Goal: Information Seeking & Learning: Find specific page/section

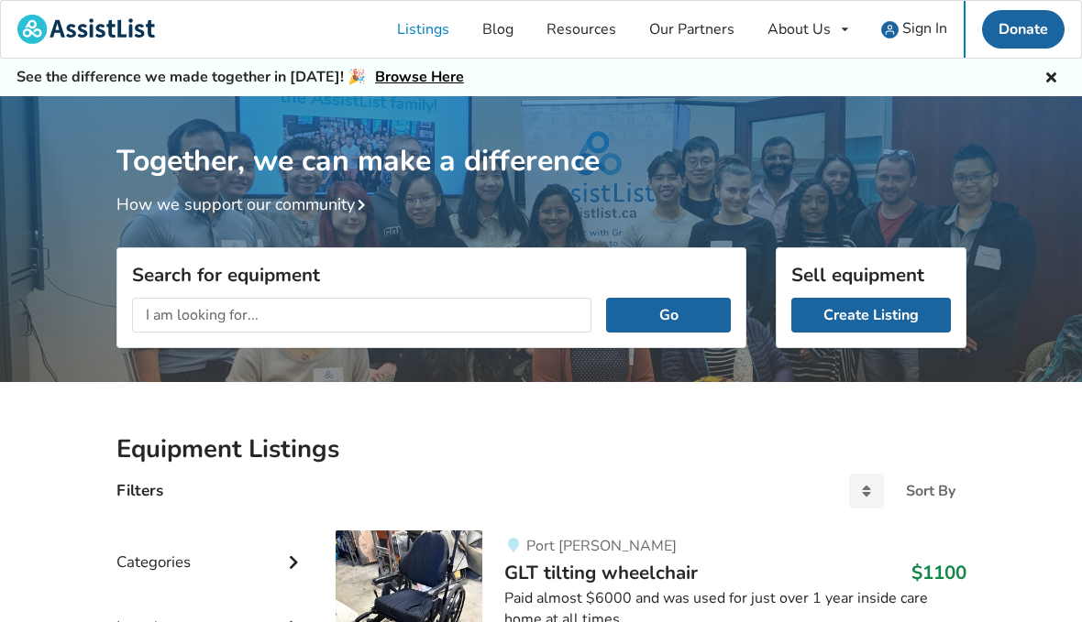
click at [458, 304] on input "text" at bounding box center [362, 315] width 460 height 35
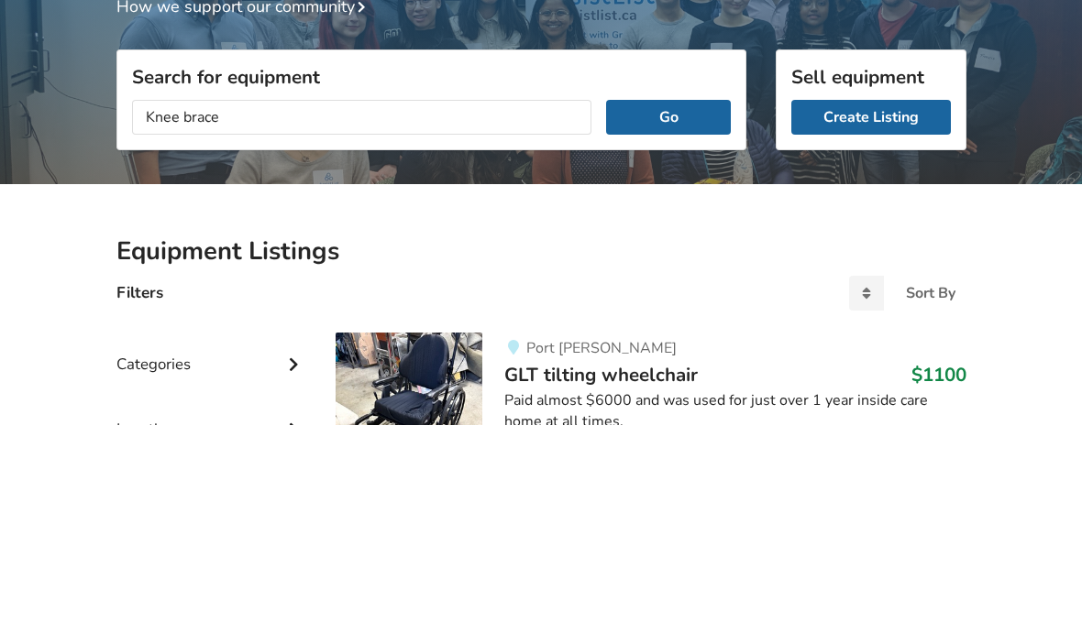
type input "Knee brace"
click at [678, 298] on button "Go" at bounding box center [668, 315] width 124 height 35
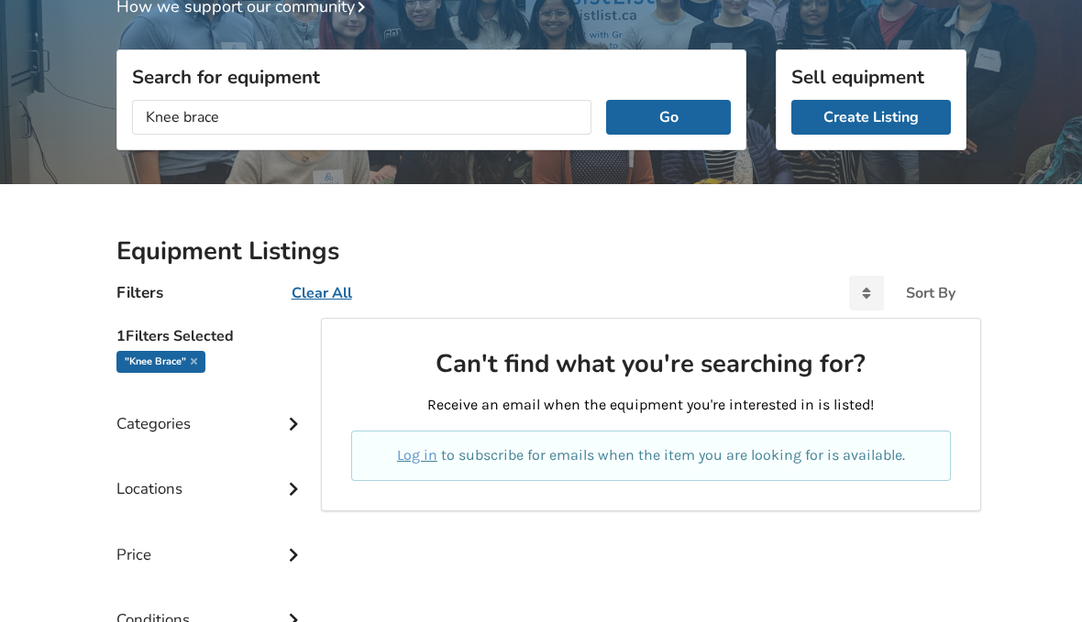
click at [883, 113] on link "Create Listing" at bounding box center [870, 117] width 159 height 35
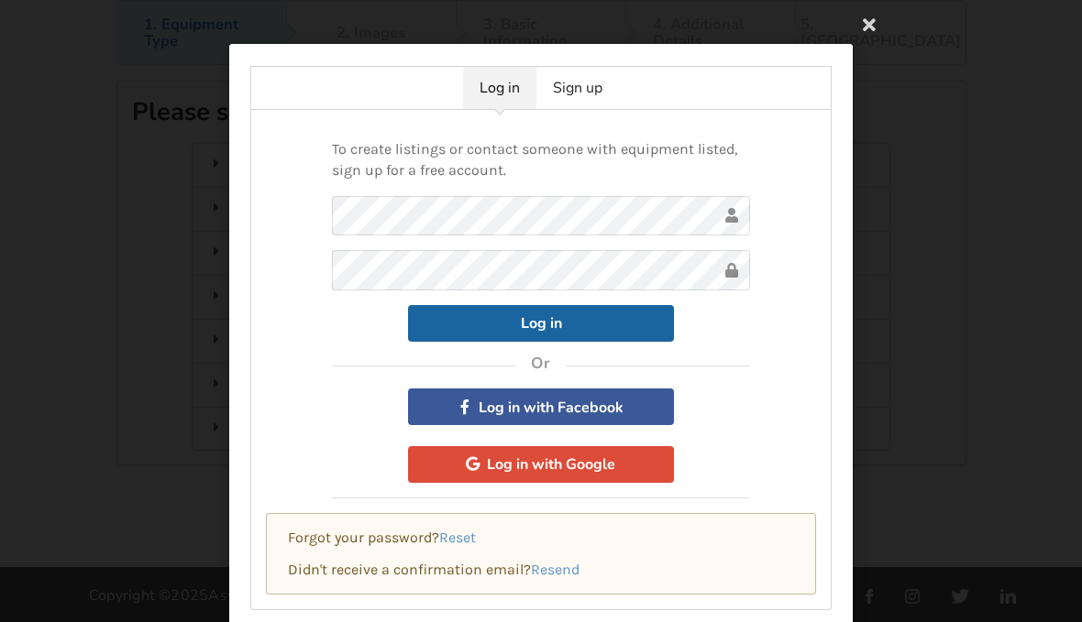
click at [867, 29] on icon at bounding box center [868, 23] width 33 height 33
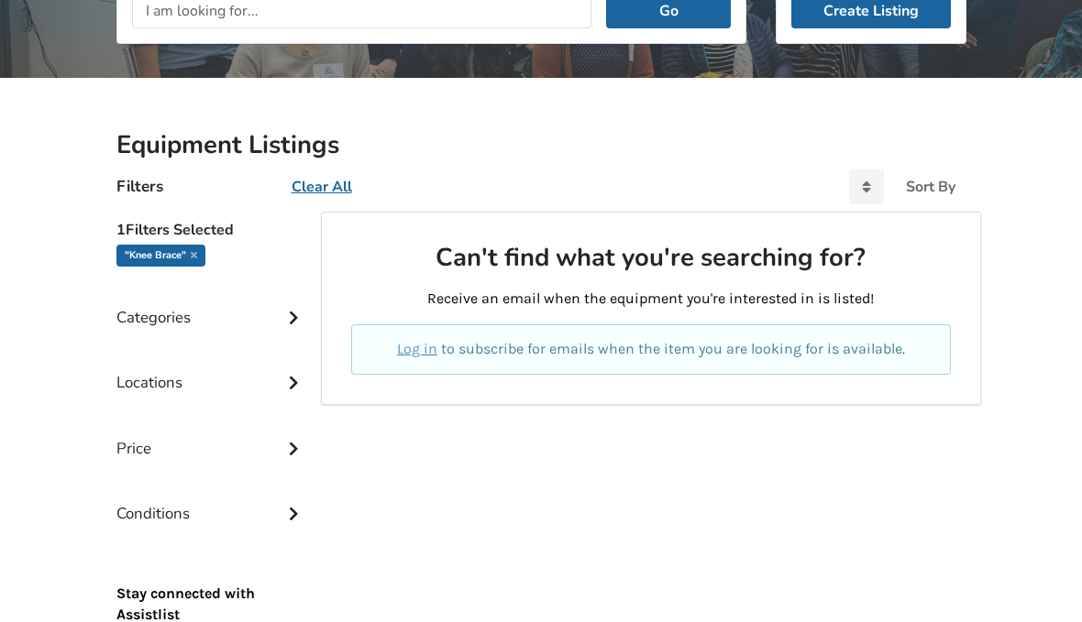
scroll to position [373, 0]
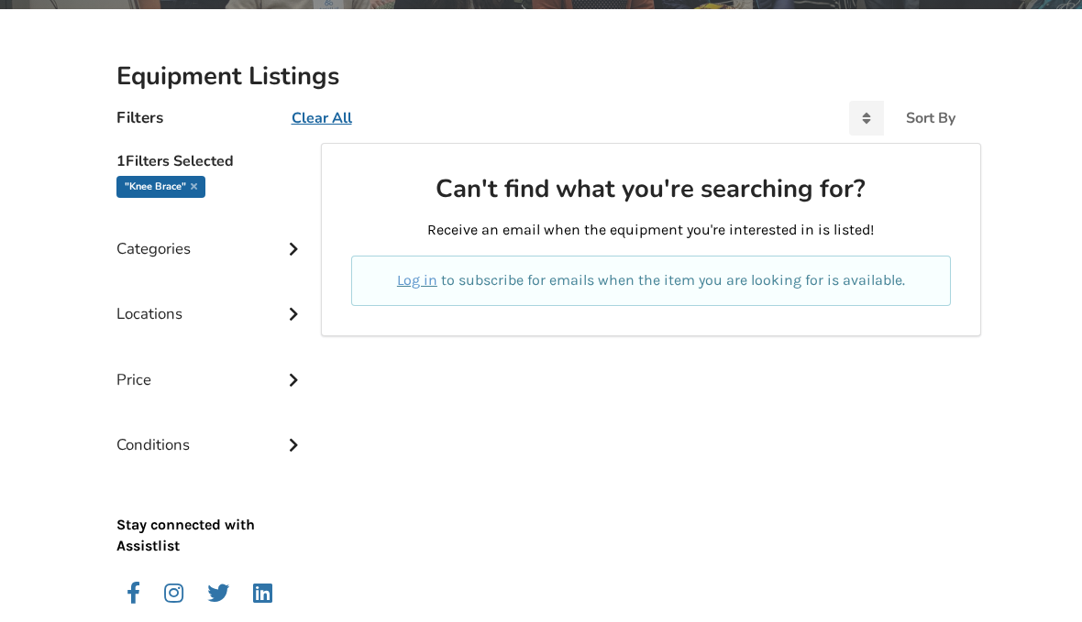
click at [148, 313] on div "Locations" at bounding box center [211, 300] width 191 height 65
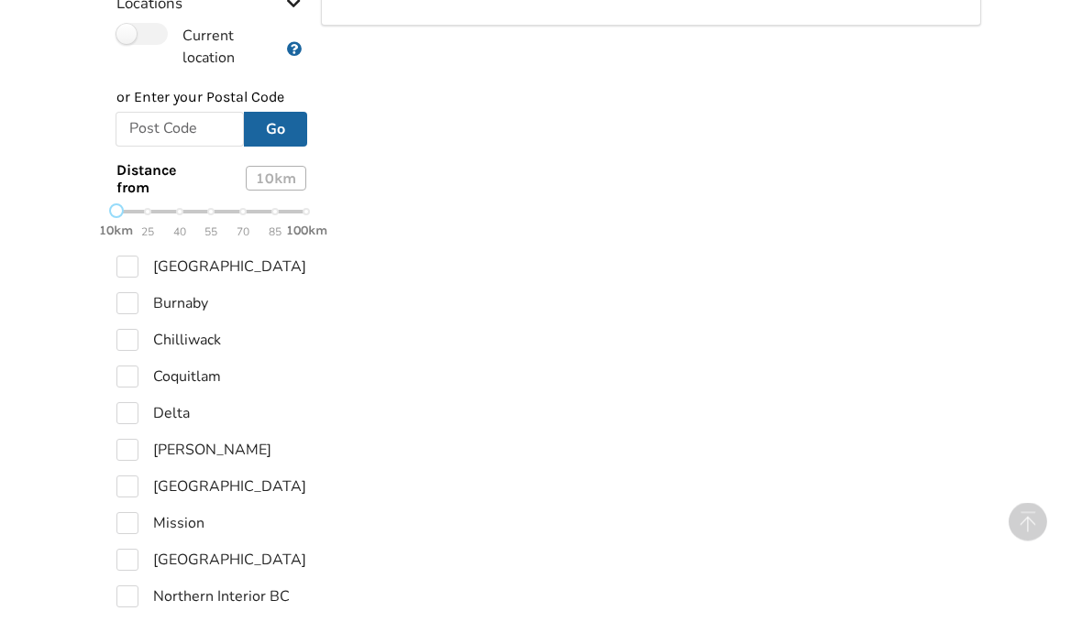
scroll to position [684, 0]
click at [123, 409] on label "Delta" at bounding box center [152, 413] width 73 height 22
checkbox input "true"
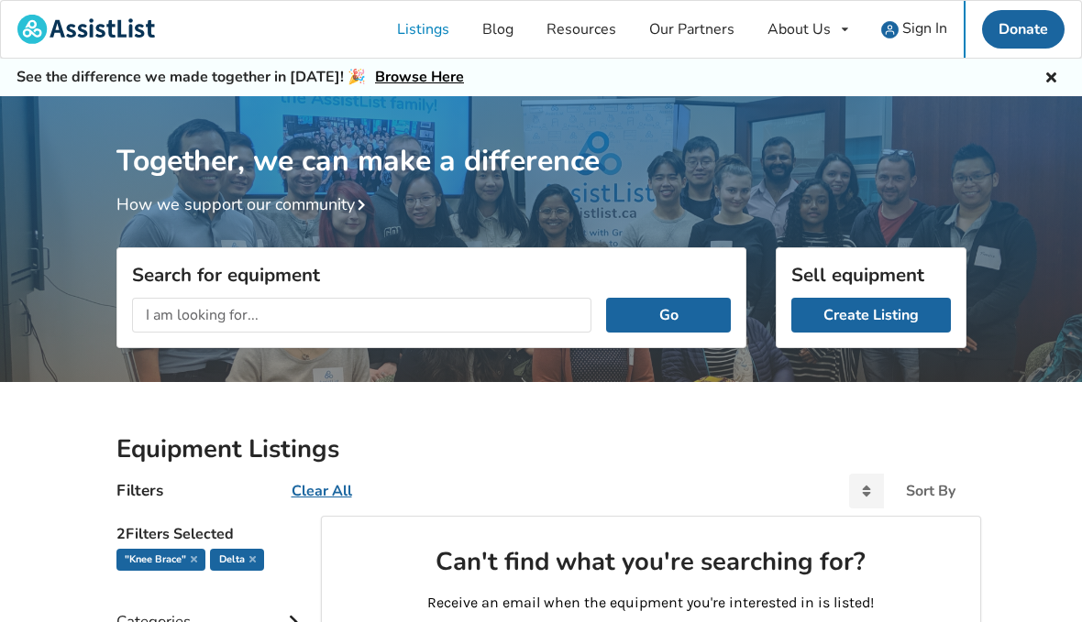
scroll to position [769, 0]
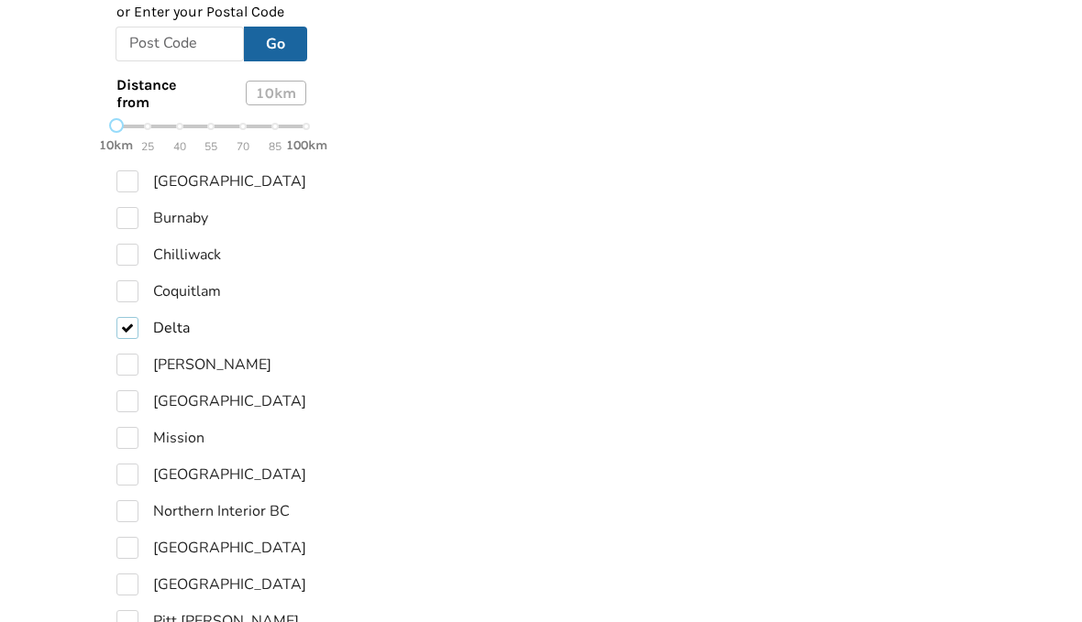
scroll to position [198, 0]
